Goal: Task Accomplishment & Management: Use online tool/utility

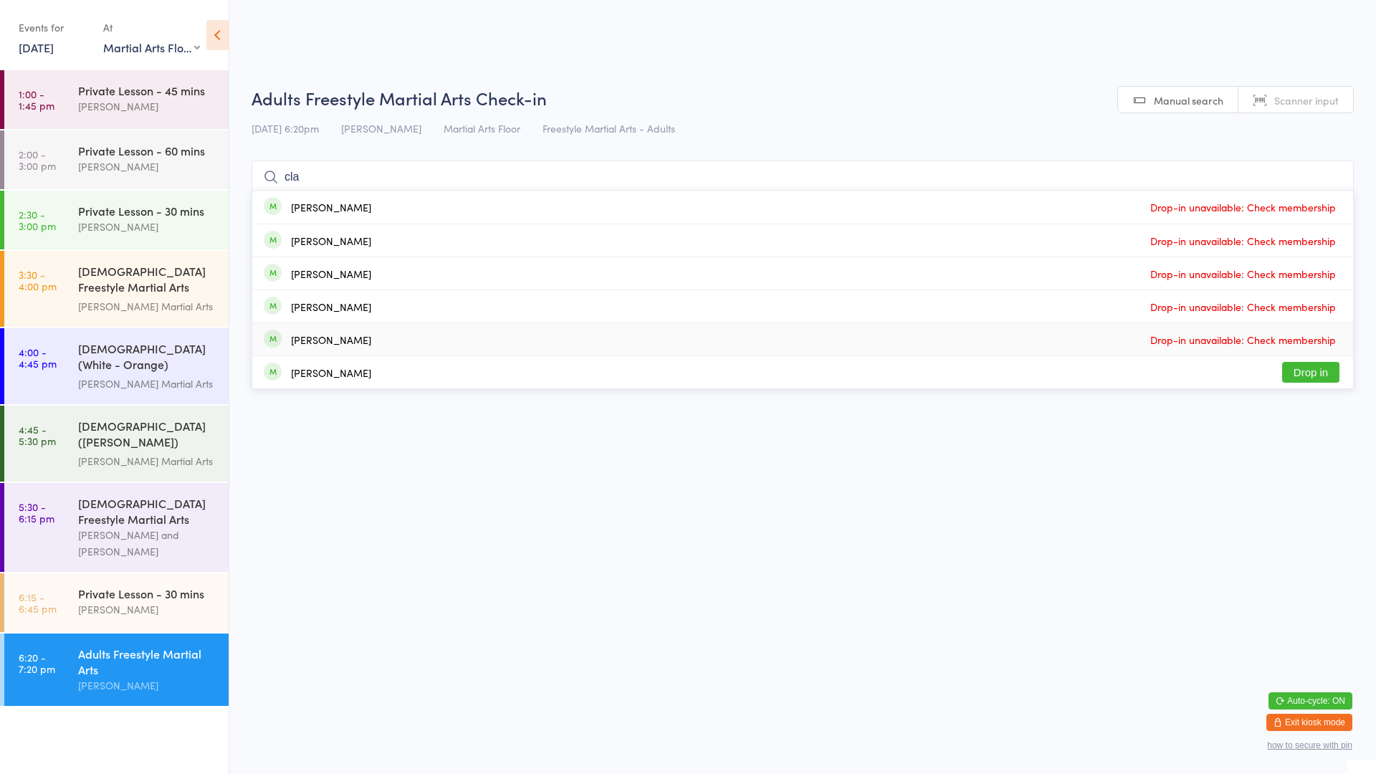
select select "0"
type input "cla"
click at [418, 370] on div "[PERSON_NAME] Drop in" at bounding box center [802, 372] width 1101 height 32
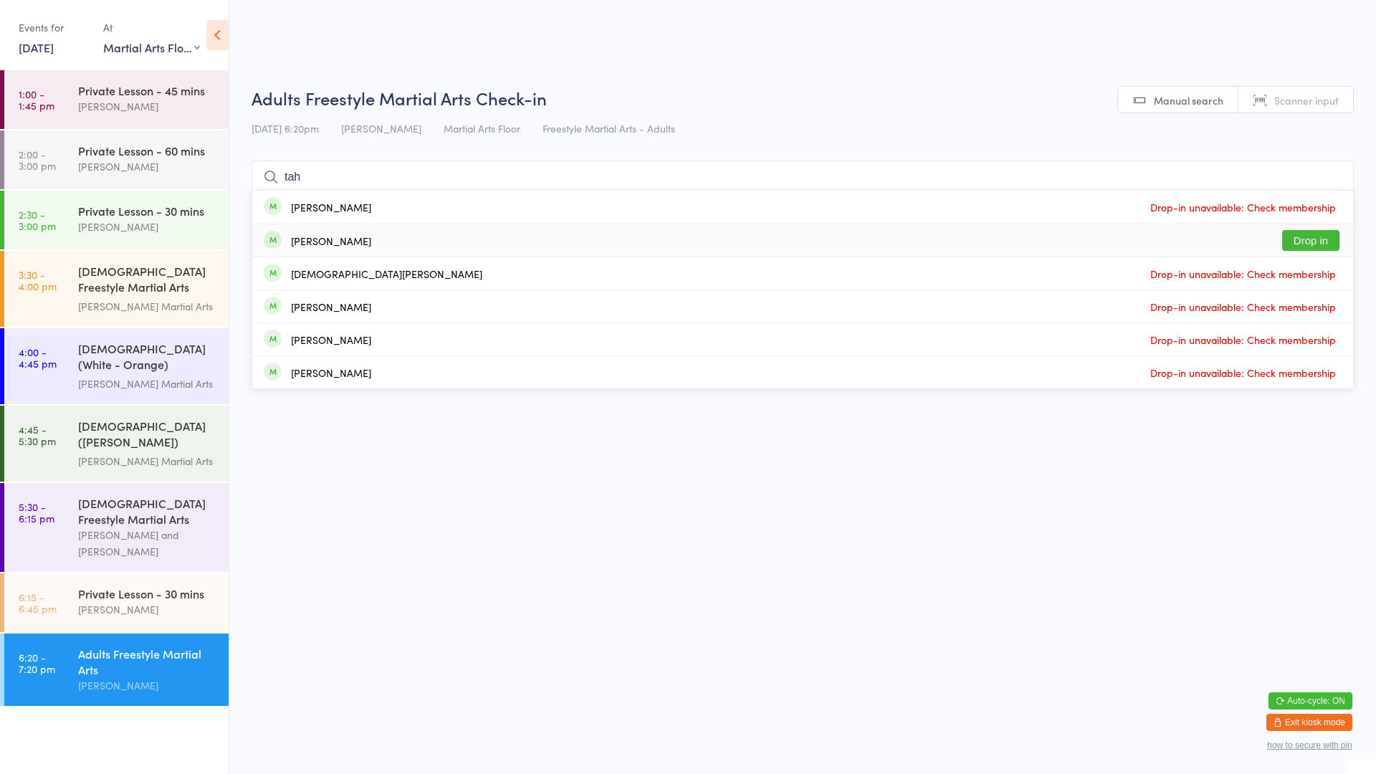
type input "tah"
click at [423, 249] on div "[PERSON_NAME] Drop in" at bounding box center [802, 240] width 1101 height 32
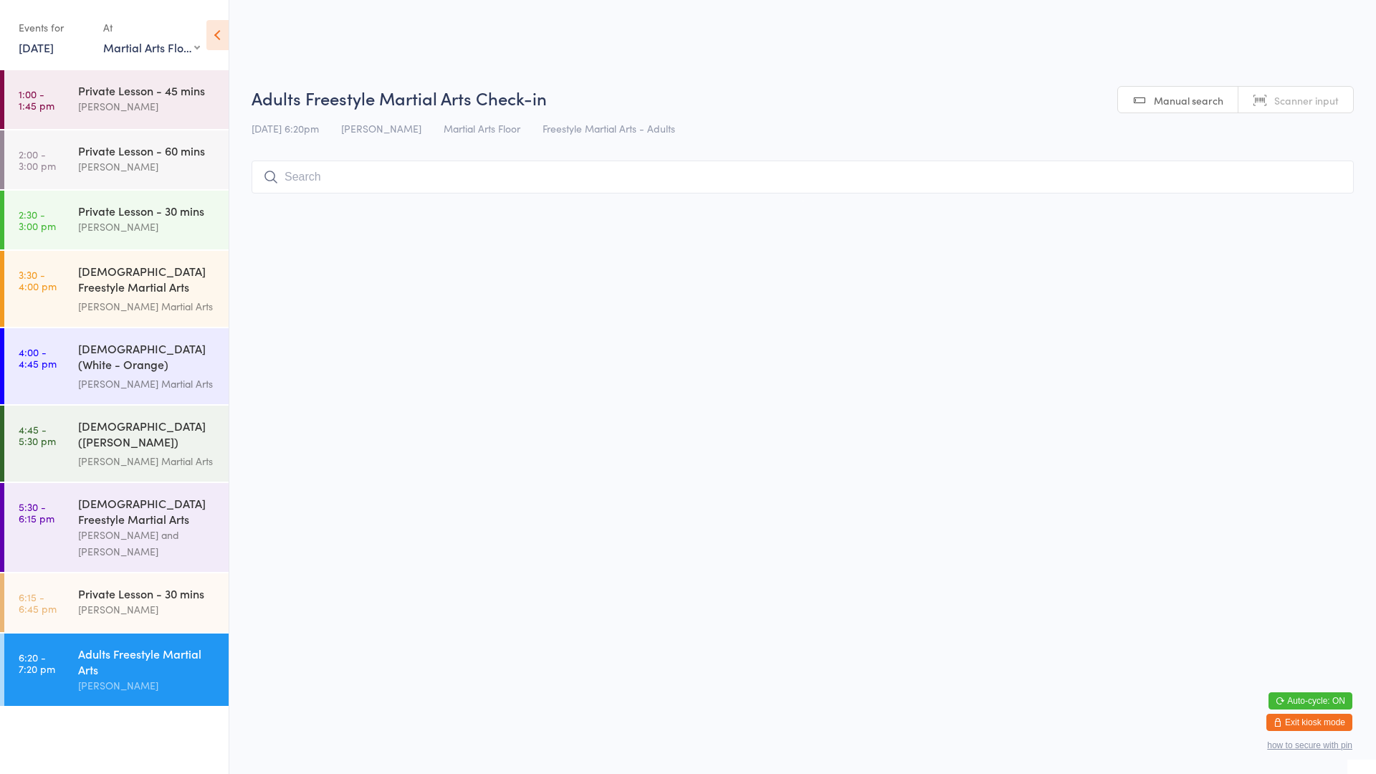
click at [163, 646] on div "Adults Freestyle Martial Arts" at bounding box center [147, 662] width 138 height 32
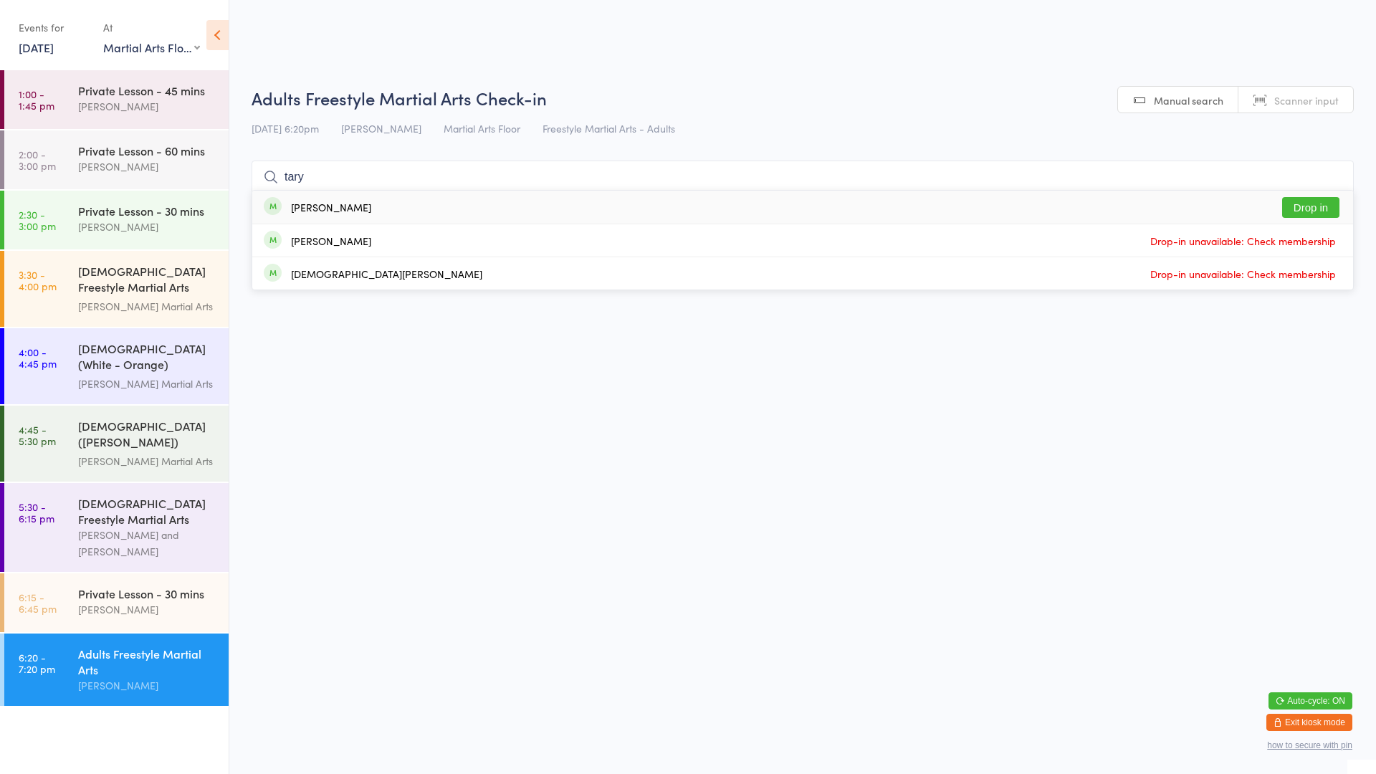
type input "tary"
click at [334, 205] on div "[PERSON_NAME]" at bounding box center [331, 206] width 80 height 11
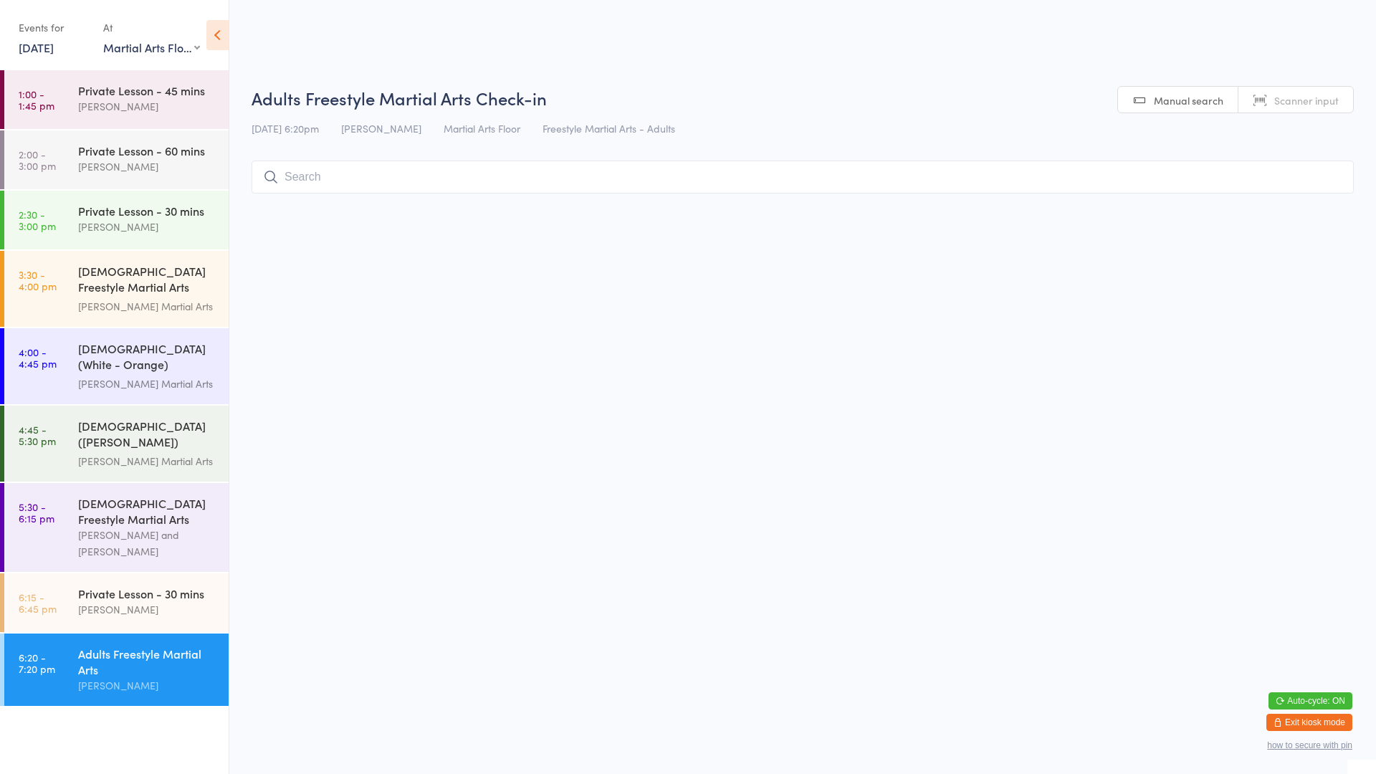
click at [310, 183] on input "search" at bounding box center [802, 176] width 1102 height 33
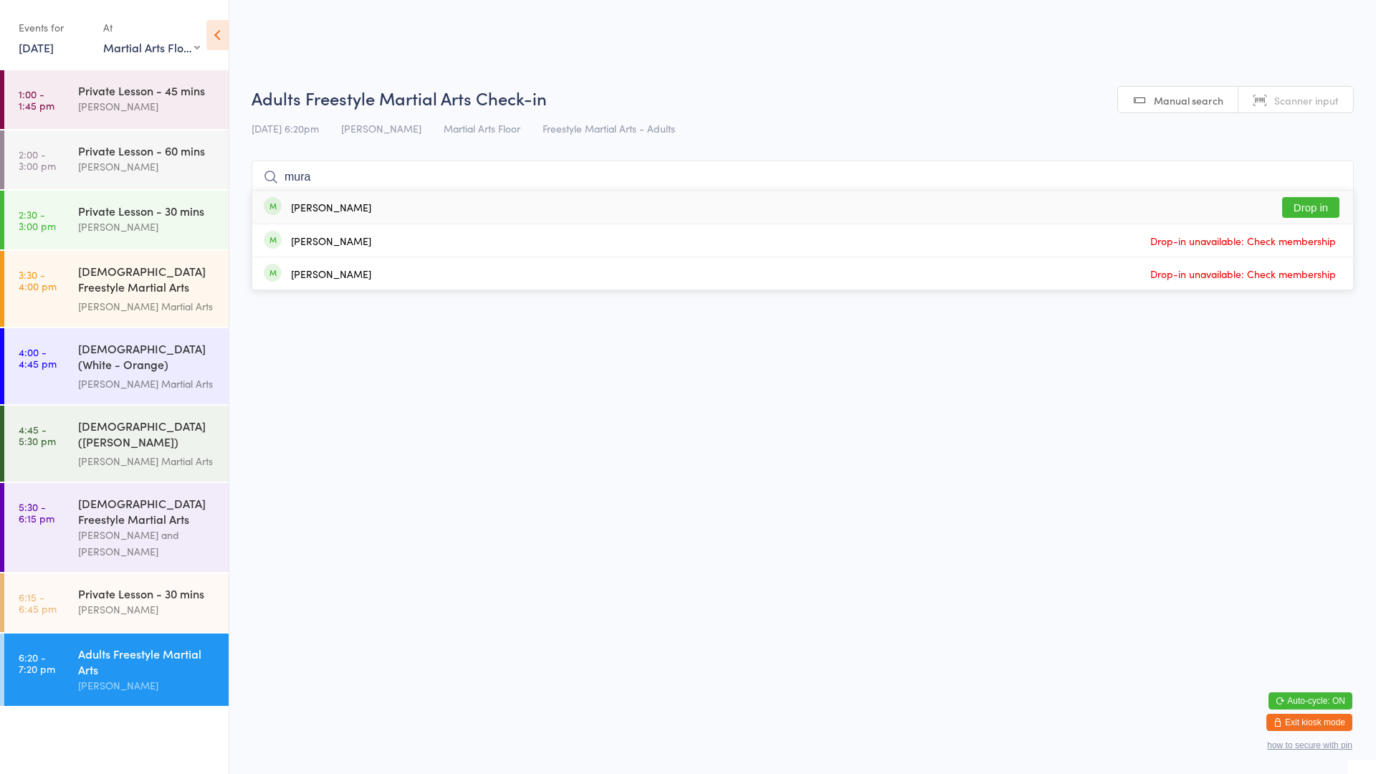
type input "mura"
click at [1316, 211] on button "Drop in" at bounding box center [1310, 207] width 57 height 21
type input "[PERSON_NAME]"
click at [1315, 206] on button "Drop in" at bounding box center [1310, 207] width 57 height 21
